Goal: Transaction & Acquisition: Purchase product/service

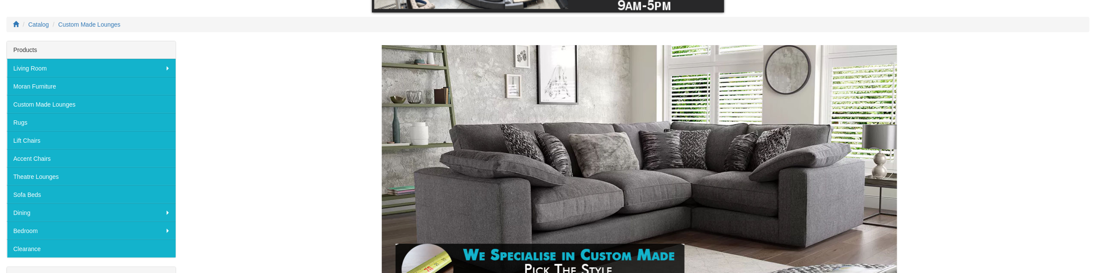
scroll to position [114, 0]
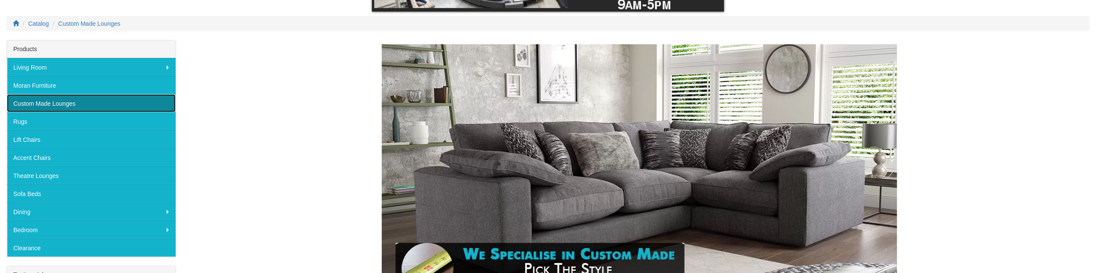
click at [64, 101] on link "Custom Made Lounges" at bounding box center [91, 103] width 169 height 18
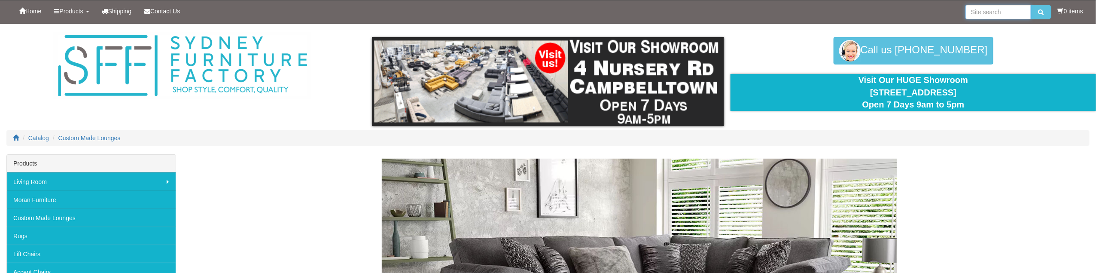
click at [966, 12] on input "search" at bounding box center [998, 12] width 66 height 15
type input "leather lounmge suite"
click at [1031, 5] on button "submit" at bounding box center [1041, 12] width 20 height 15
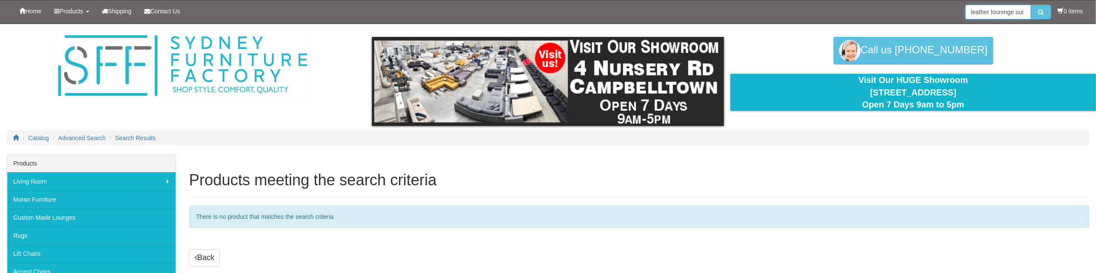
click at [1021, 11] on input "leather lounmge suite" at bounding box center [998, 12] width 66 height 15
type input "leather lounge"
click at [1031, 5] on button "submit" at bounding box center [1041, 12] width 20 height 15
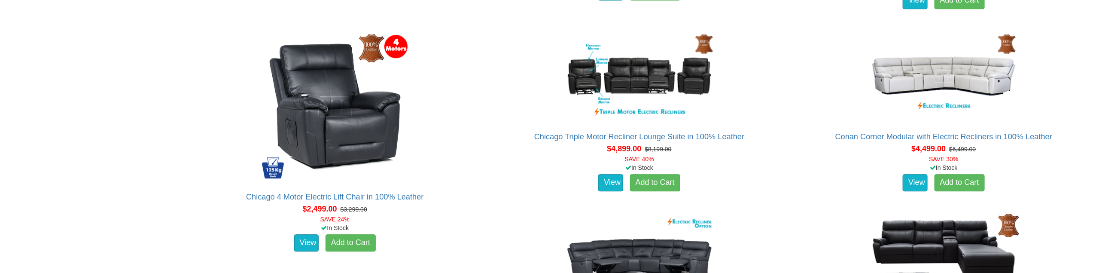
scroll to position [1517, 0]
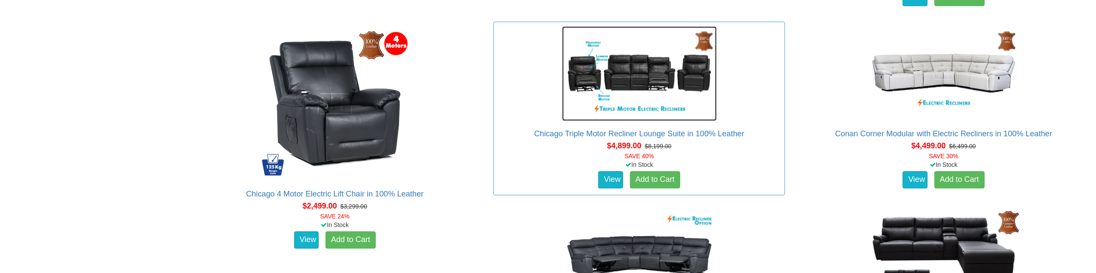
click at [635, 75] on img at bounding box center [639, 73] width 155 height 94
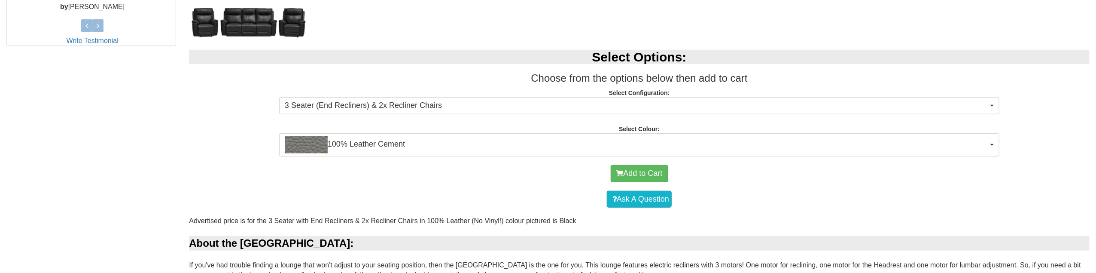
scroll to position [451, 0]
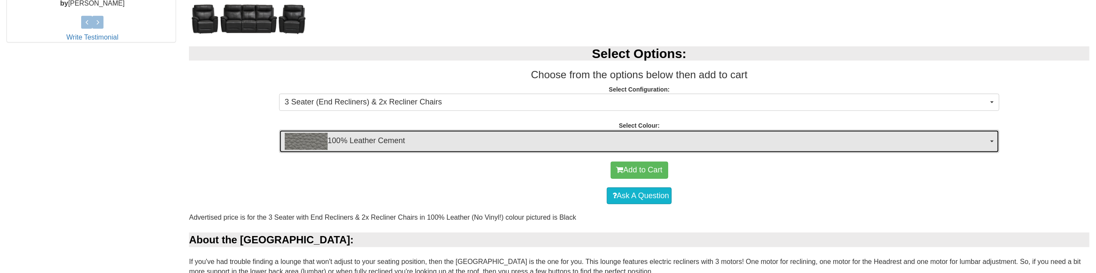
click at [993, 139] on button "100% Leather Cement" at bounding box center [639, 141] width 720 height 23
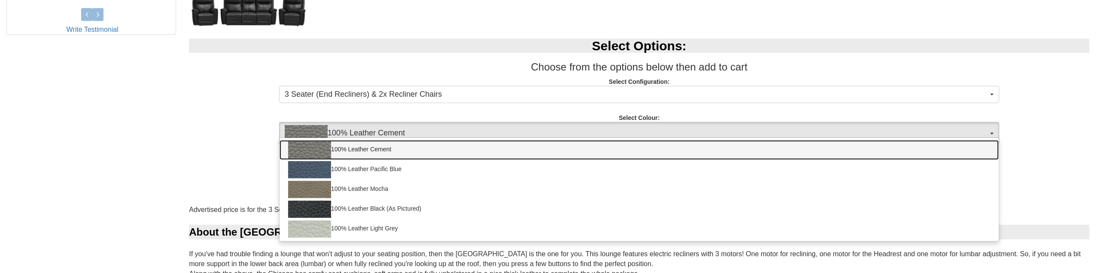
scroll to position [458, 0]
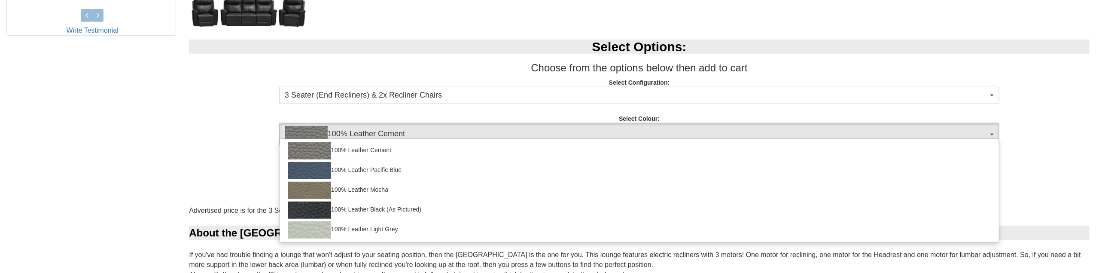
click at [887, 65] on h3 "Choose from the options below then add to cart" at bounding box center [639, 67] width 900 height 11
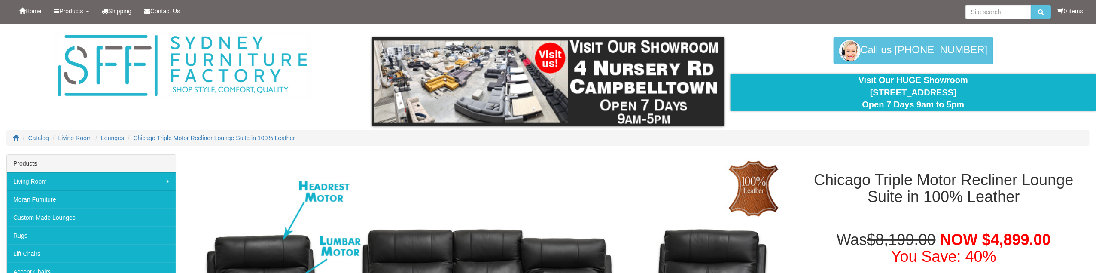
scroll to position [0, 0]
